Goal: Information Seeking & Learning: Learn about a topic

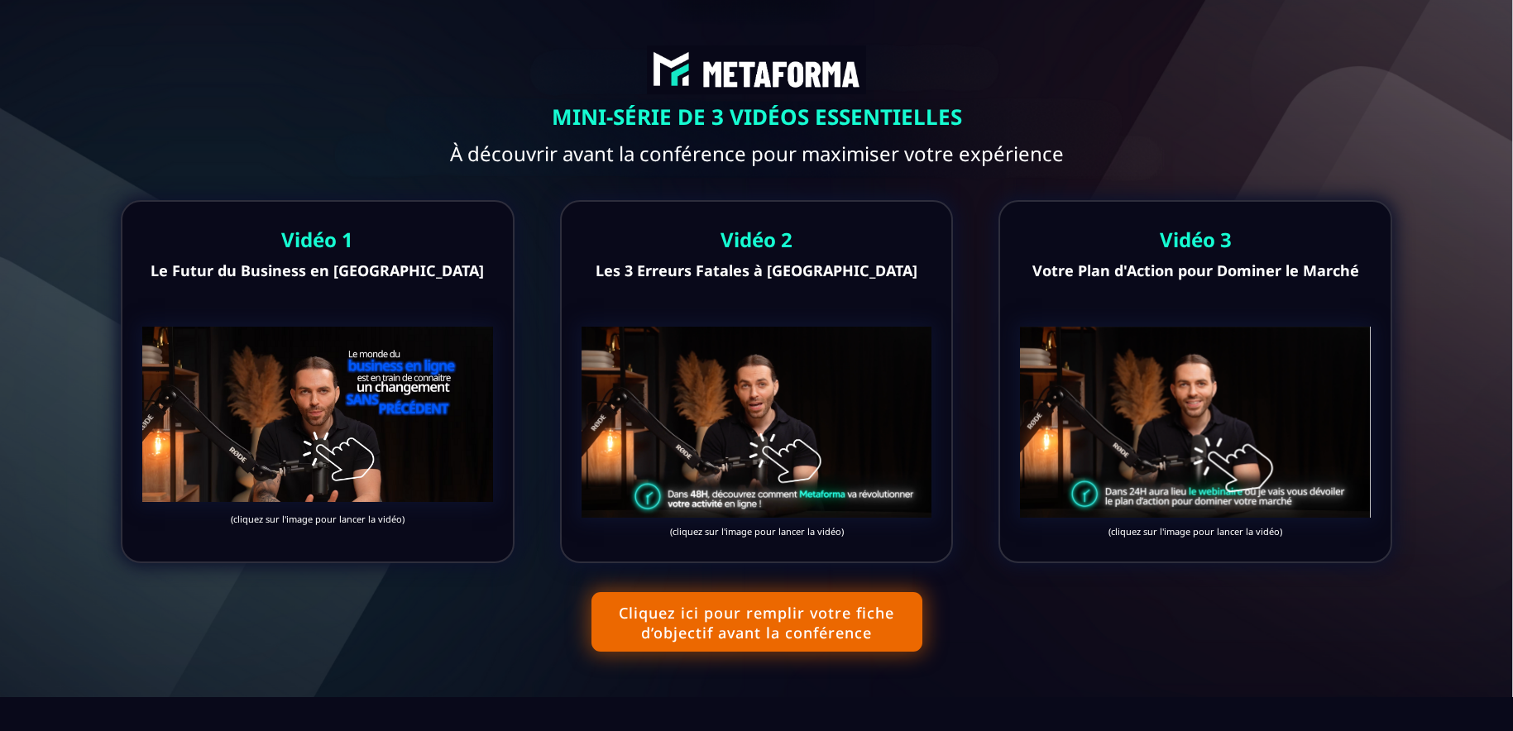
click at [1135, 524] on text "(cliquez sur l'image pour lancer la vidéo)" at bounding box center [1195, 531] width 351 height 21
click at [1130, 457] on img at bounding box center [1195, 422] width 351 height 191
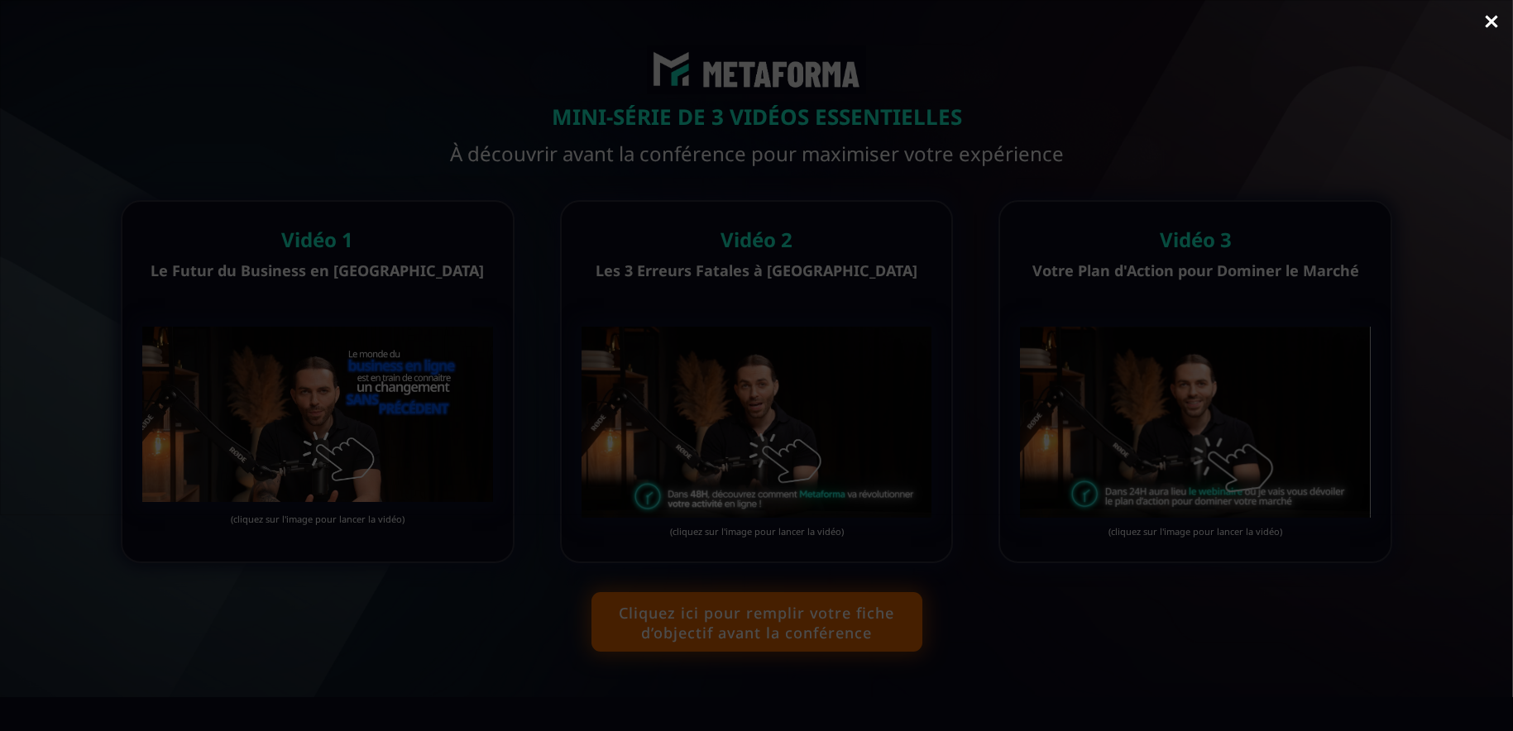
scroll to position [1, 0]
click at [1486, 17] on link "Close" at bounding box center [1491, 22] width 33 height 36
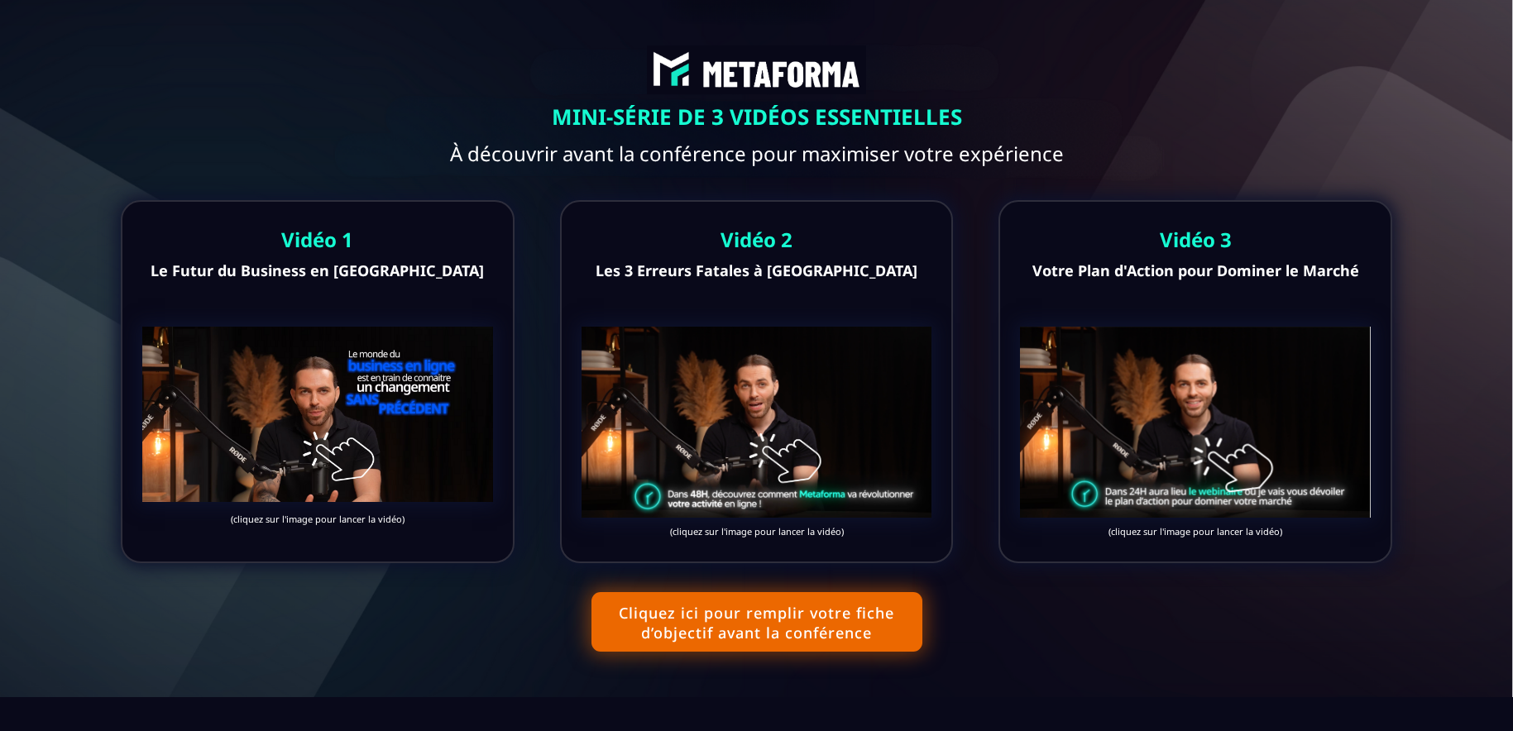
click at [805, 345] on img at bounding box center [756, 422] width 351 height 191
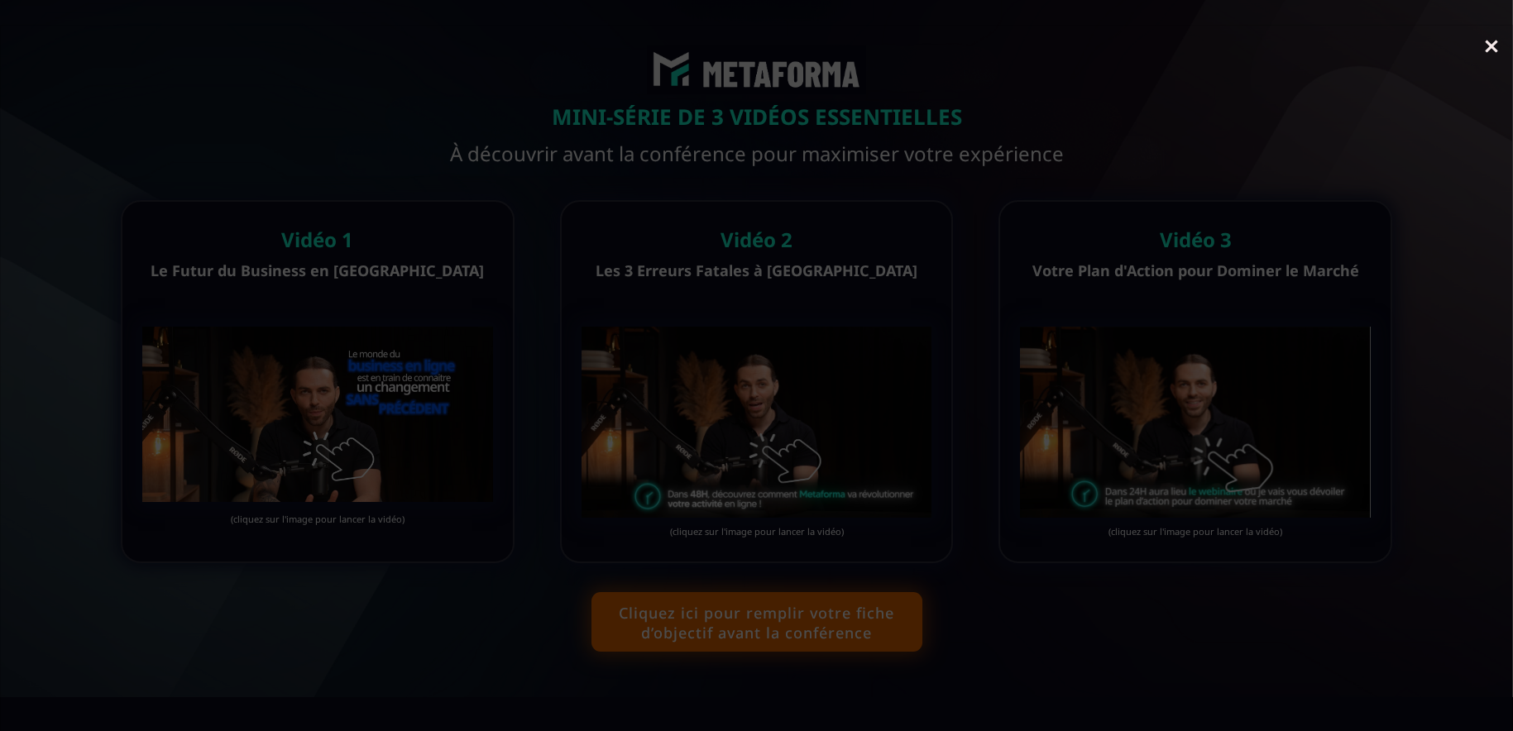
scroll to position [42, 0]
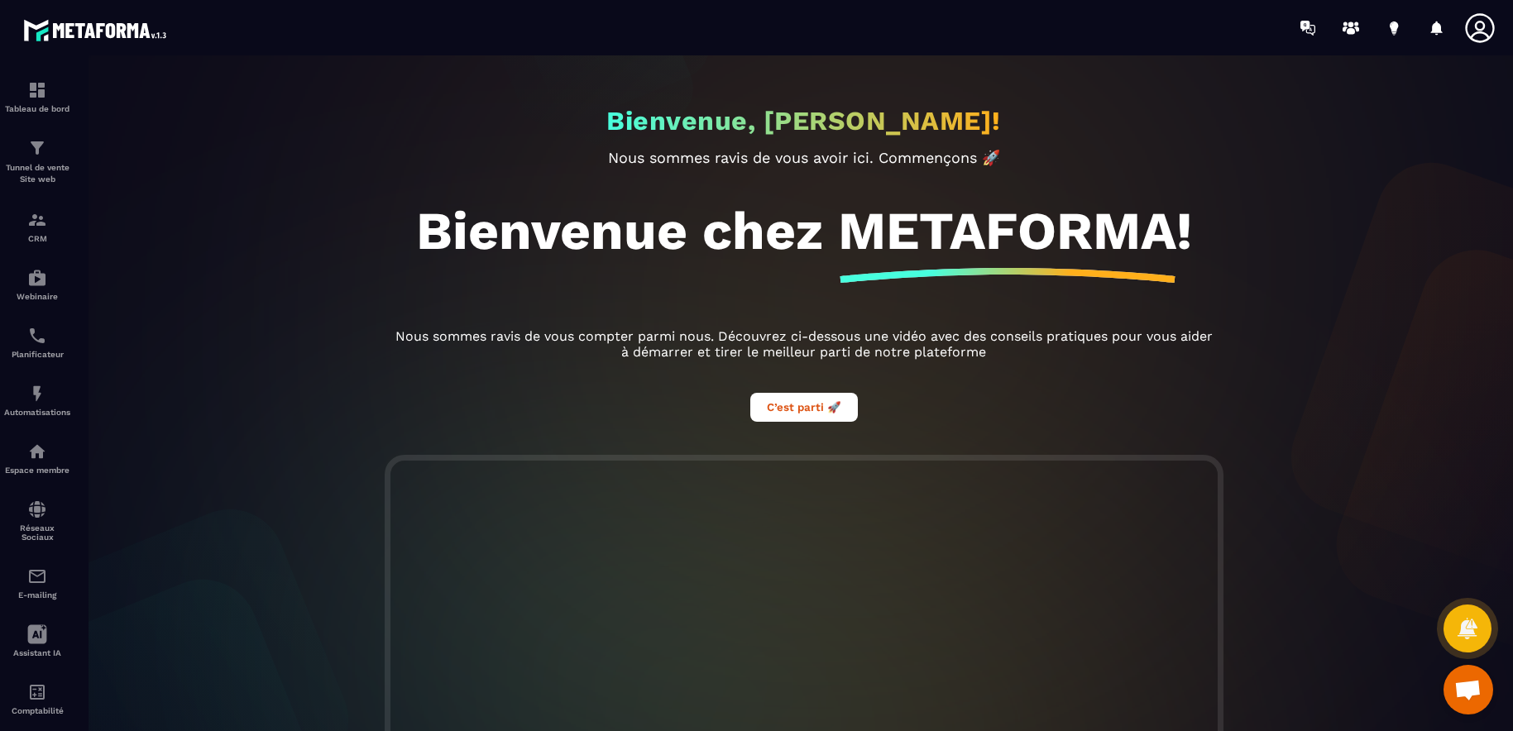
scroll to position [331, 0]
